Goal: Check status: Check status

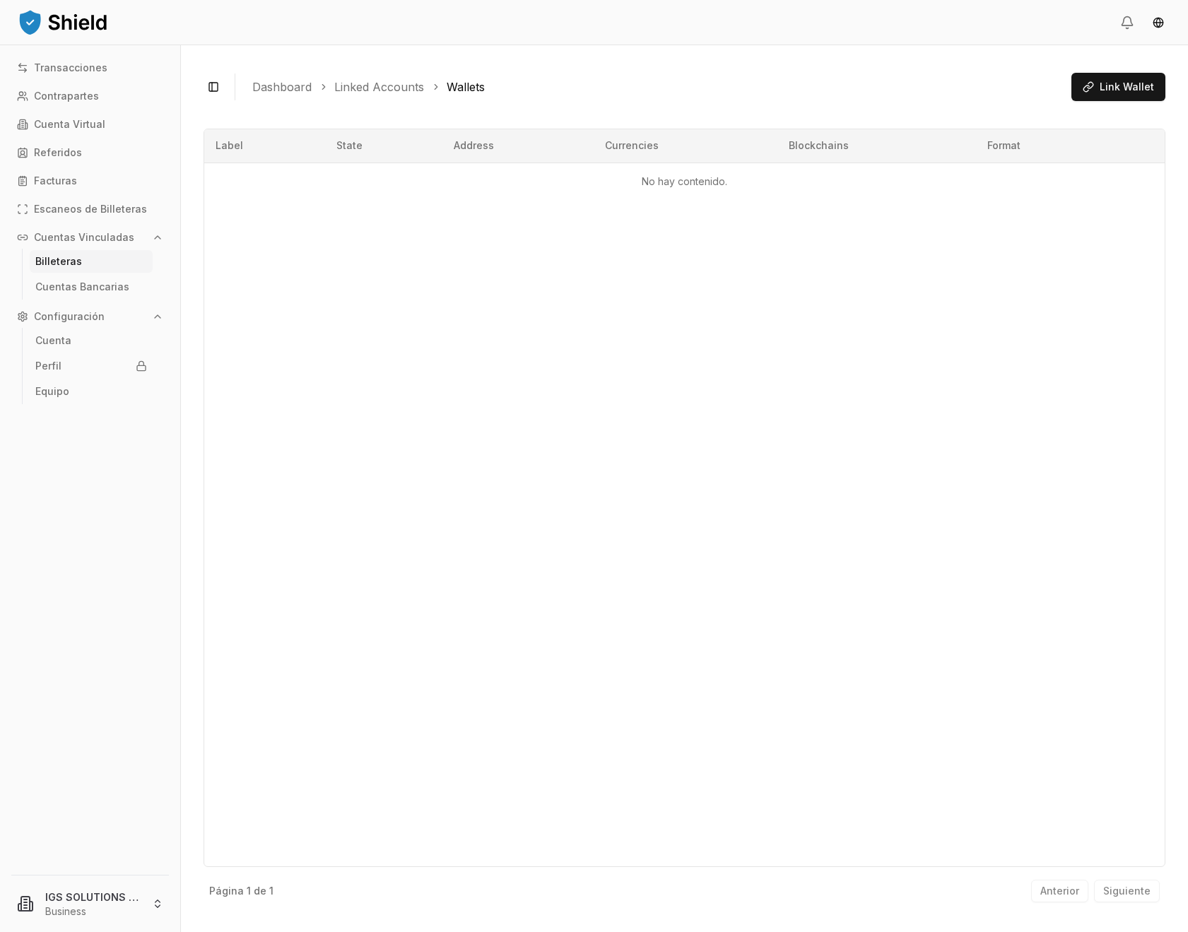
drag, startPoint x: 892, startPoint y: 468, endPoint x: 887, endPoint y: 461, distance: 8.6
click at [892, 468] on div "Label State Address Currencies Blockchains Format No hay contenido." at bounding box center [684, 498] width 962 height 738
click at [124, 156] on link "Referidos" at bounding box center [90, 152] width 158 height 23
click at [83, 119] on p "Cuenta Virtual" at bounding box center [69, 124] width 71 height 10
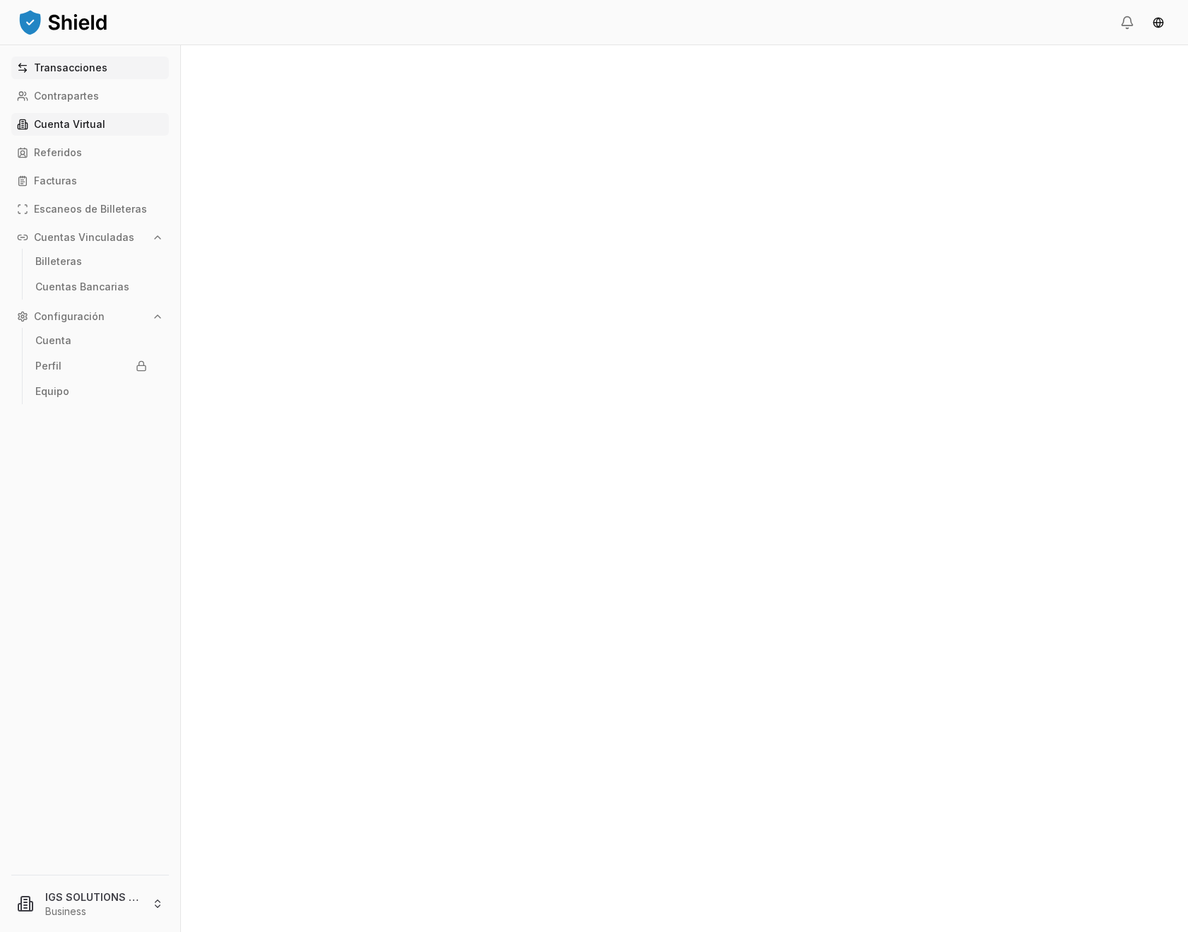
click at [93, 63] on p "Transacciones" at bounding box center [70, 68] width 73 height 10
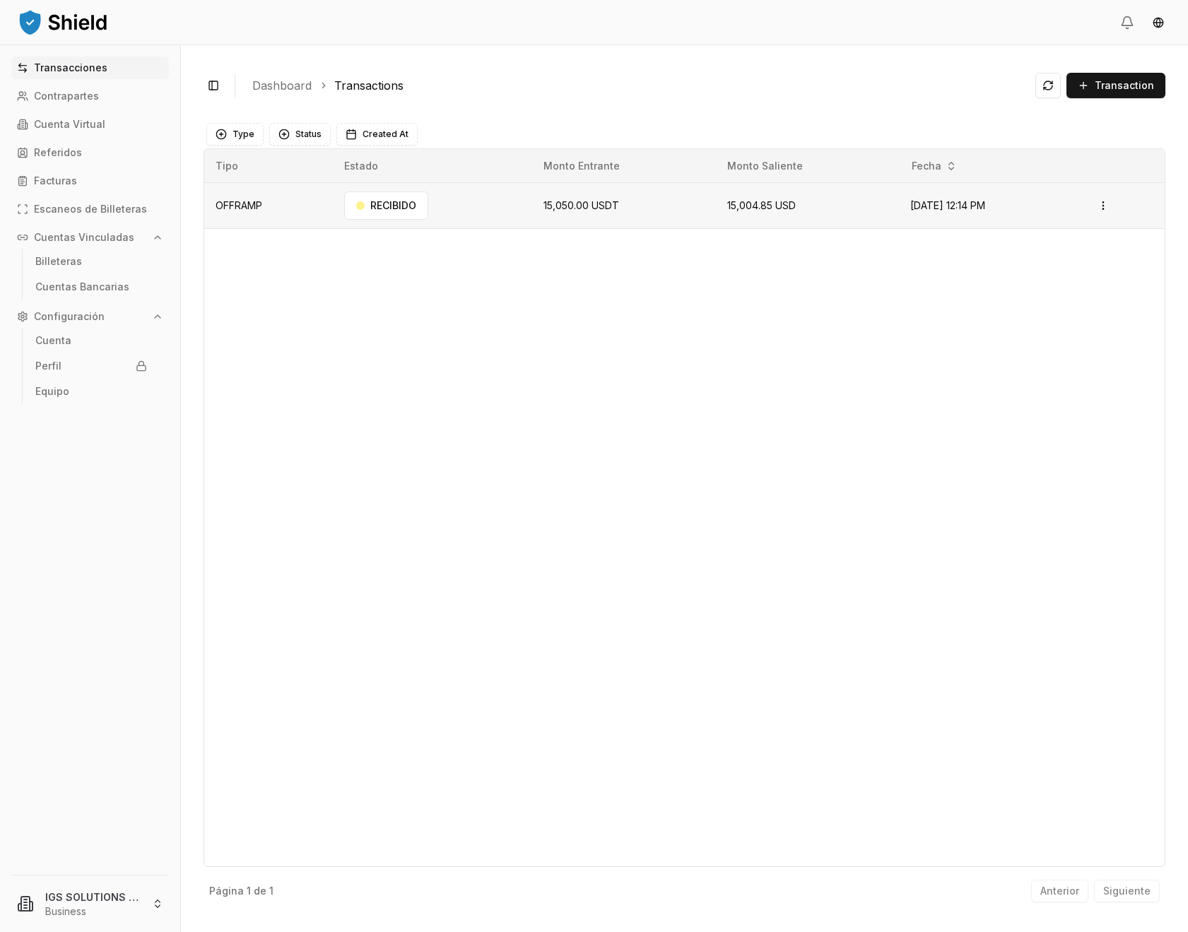
click at [498, 210] on td "RECIBIDO" at bounding box center [432, 206] width 199 height 46
click at [458, 205] on td "RECIBIDO" at bounding box center [432, 206] width 199 height 46
click at [1111, 203] on html "Transacciones Contrapartes Cuenta Virtual Referidos Facturas Escaneos de Billet…" at bounding box center [594, 466] width 1188 height 932
click at [1094, 264] on p "Ver Detalles" at bounding box center [1087, 262] width 52 height 8
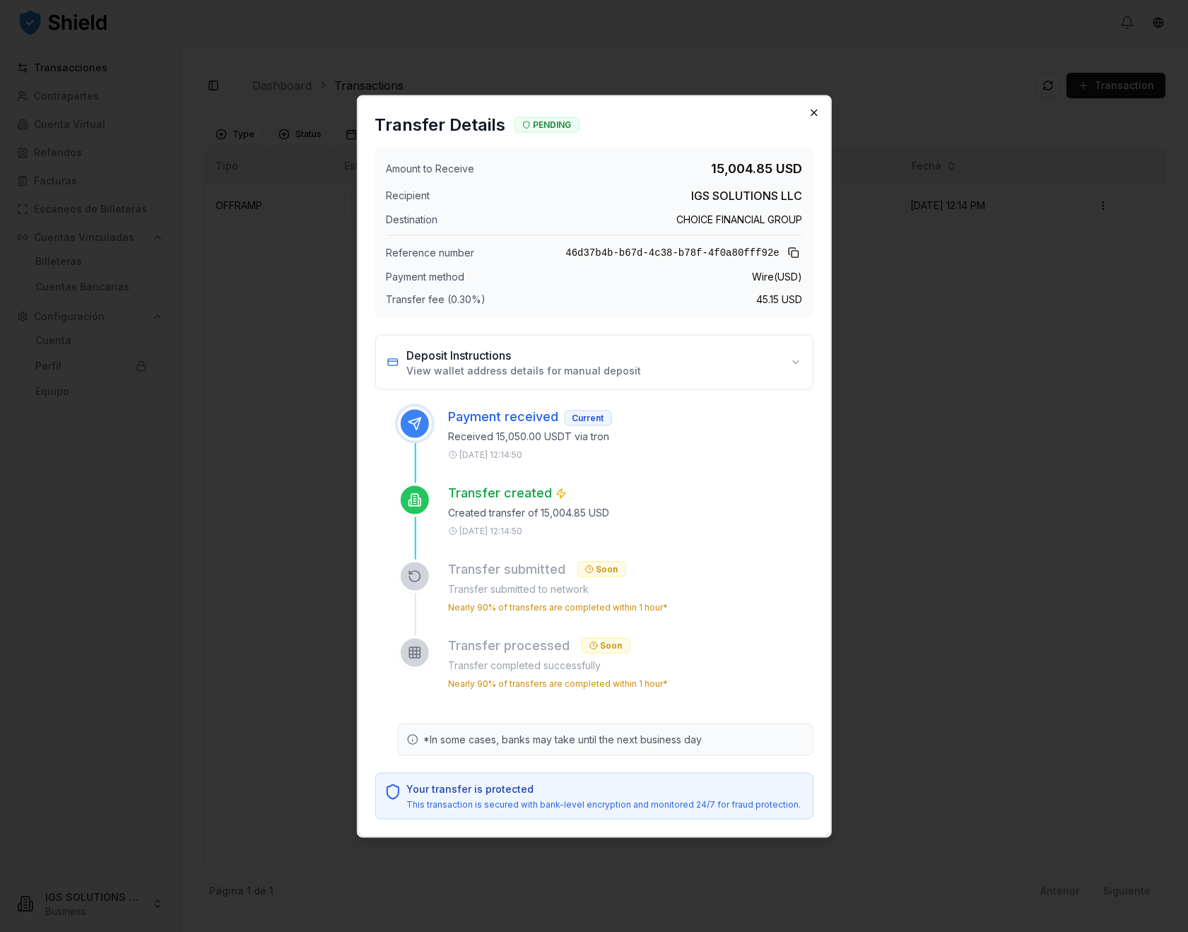
click at [814, 116] on icon "button" at bounding box center [813, 112] width 11 height 11
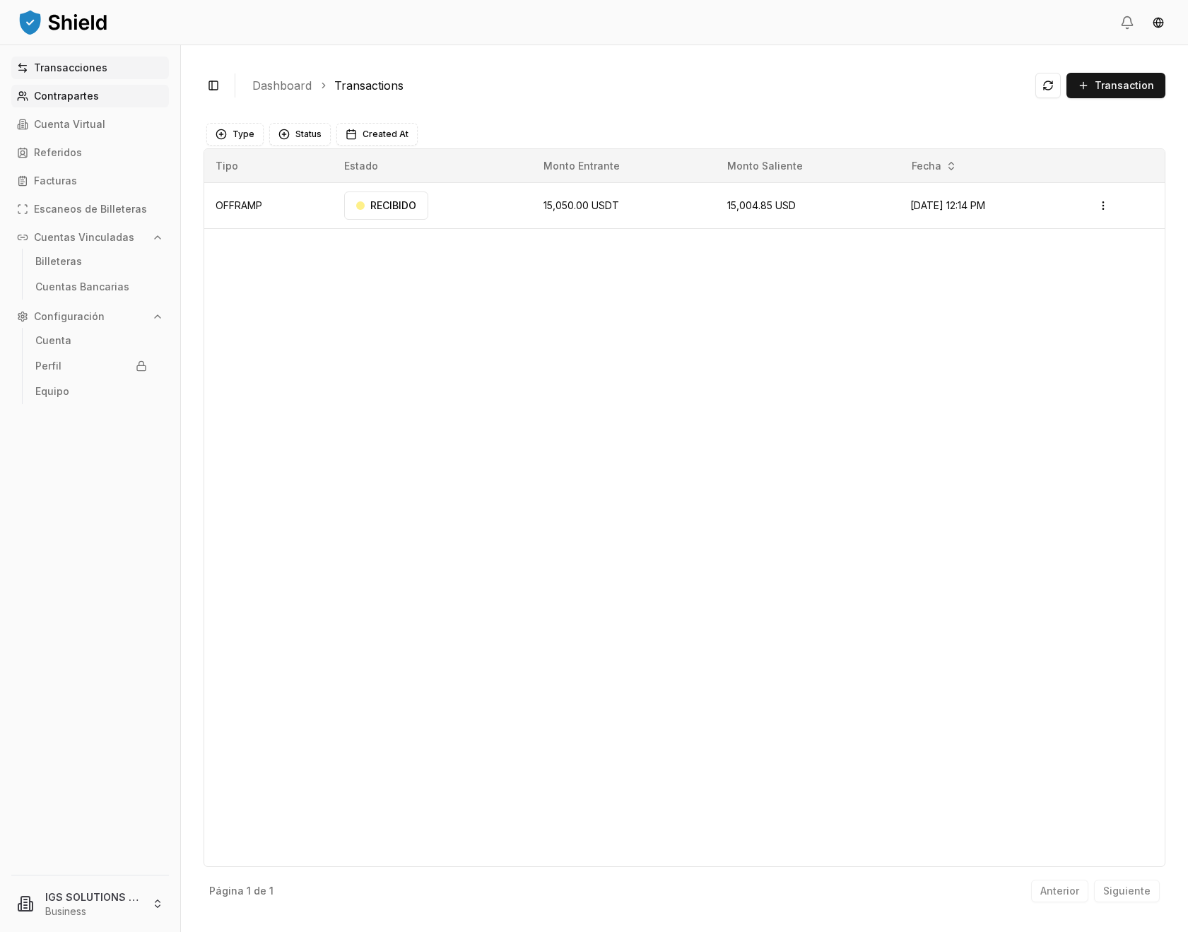
click at [98, 95] on link "Contrapartes" at bounding box center [90, 96] width 158 height 23
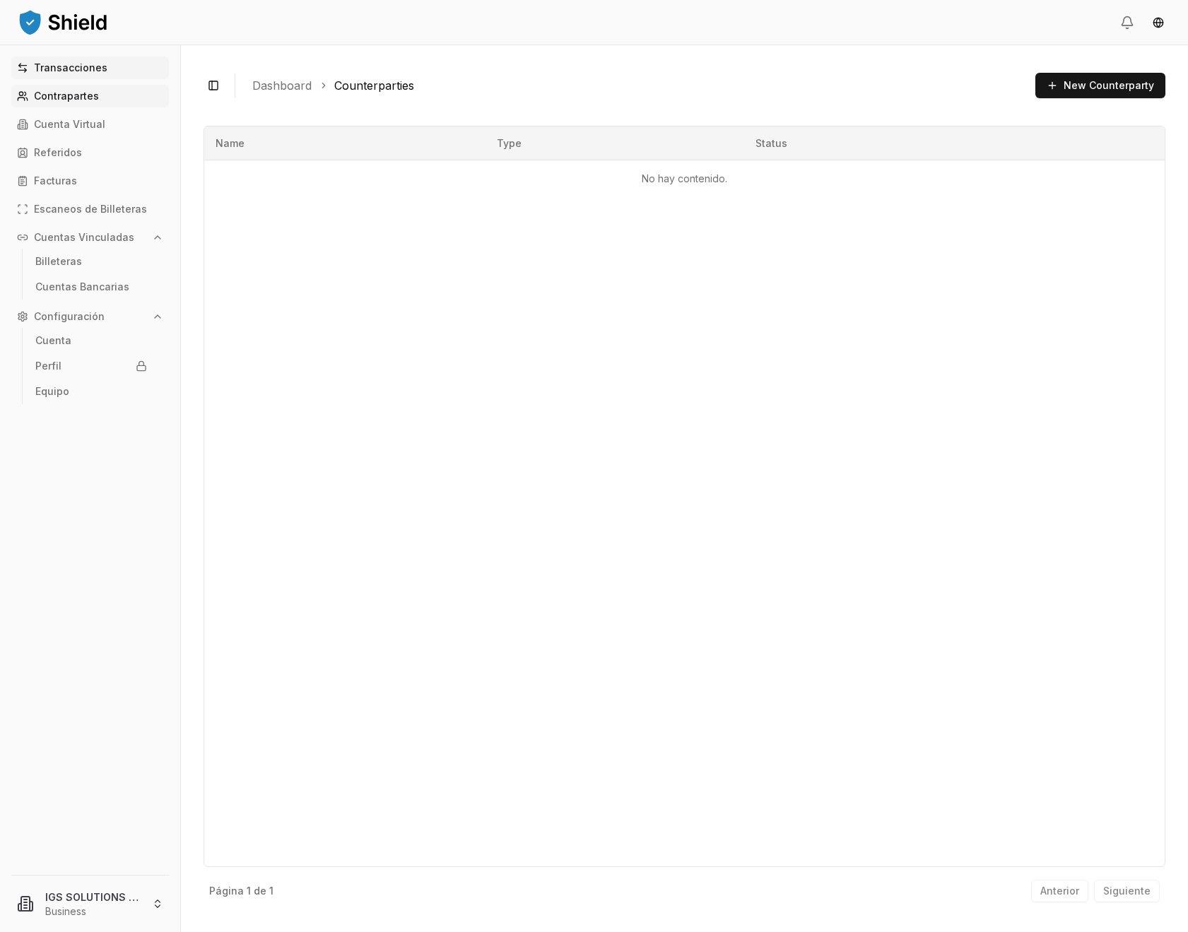
click at [77, 78] on link "Transacciones" at bounding box center [90, 68] width 158 height 23
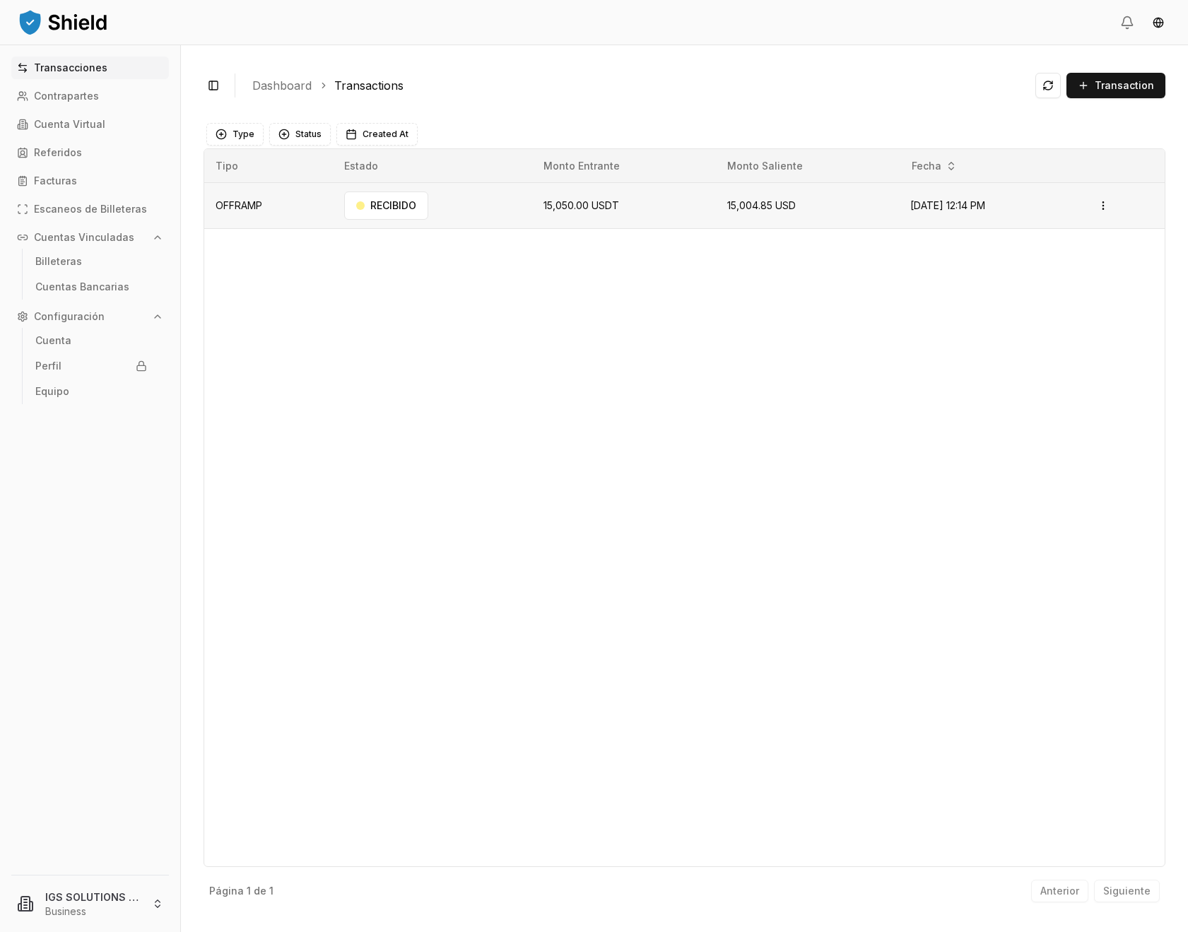
click at [655, 208] on td "15,050.00 USDT" at bounding box center [624, 206] width 184 height 46
click at [1105, 200] on html "Transacciones Contrapartes Cuenta Virtual Referidos Facturas Escaneos de Billet…" at bounding box center [594, 466] width 1188 height 932
click at [1070, 266] on p "Ver Detalles" at bounding box center [1087, 262] width 52 height 8
